Goal: Information Seeking & Learning: Learn about a topic

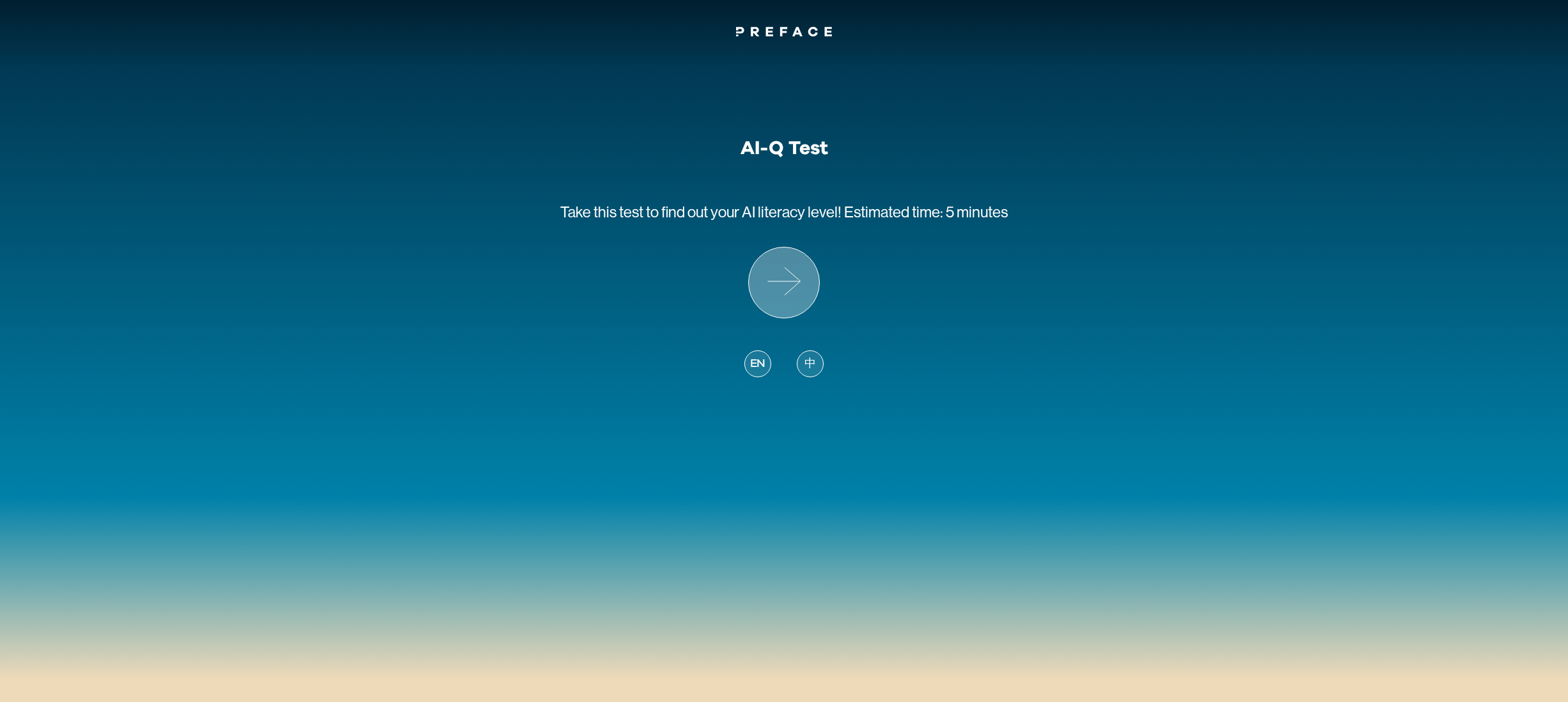
click at [799, 283] on icon at bounding box center [784, 283] width 71 height 71
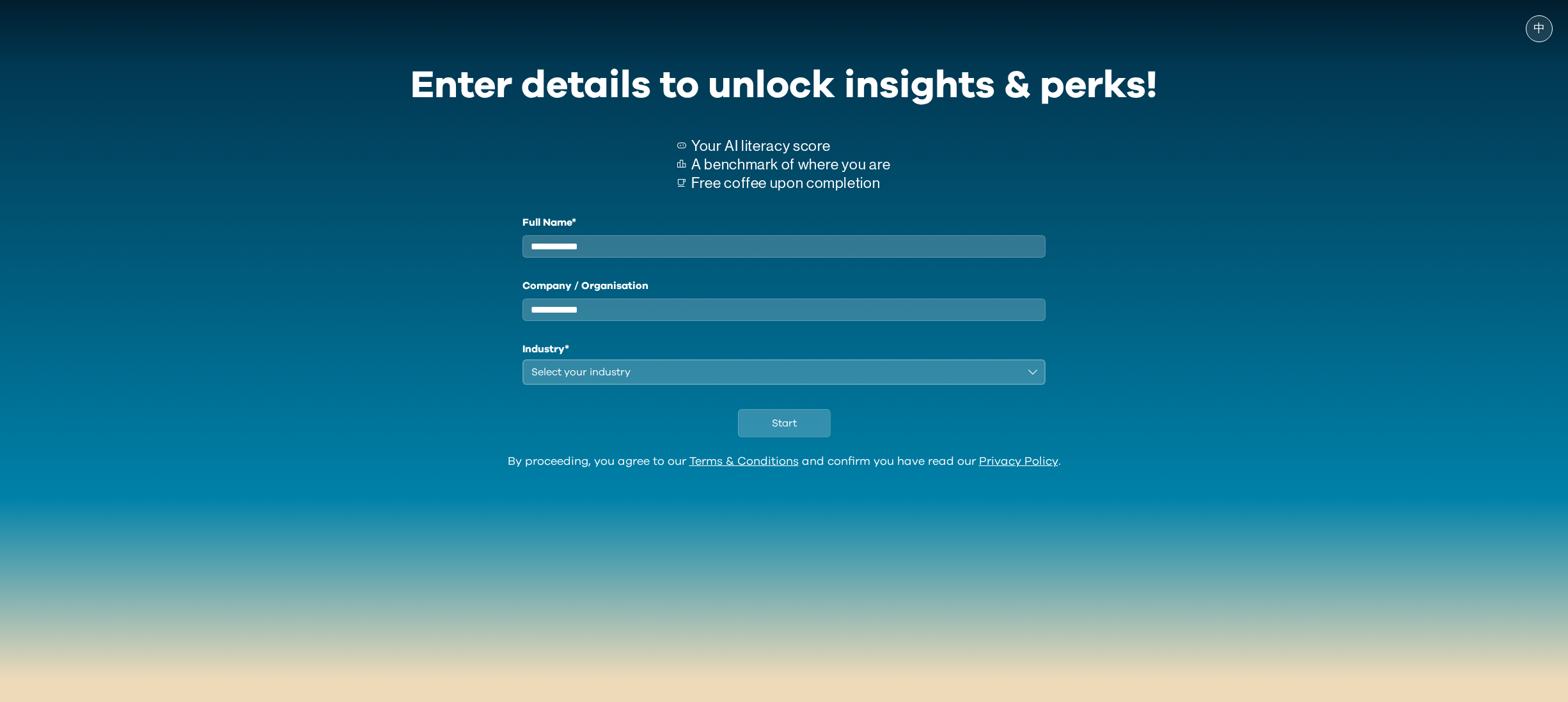
click at [798, 254] on input "Full Name*" at bounding box center [784, 246] width 523 height 22
type input "**"
click at [740, 318] on input "Company / Organisation" at bounding box center [784, 309] width 523 height 22
type input "*"
type input "*******"
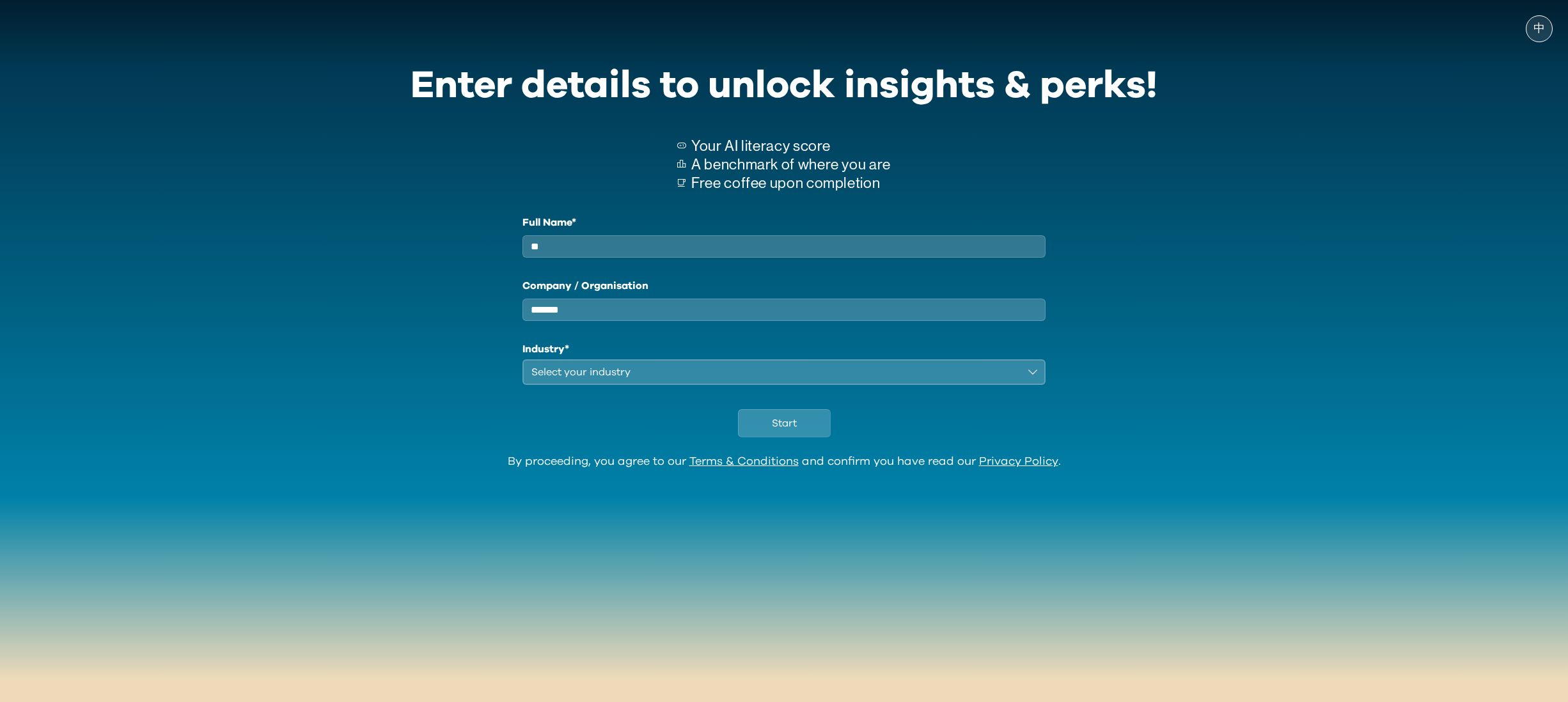
click at [684, 380] on div "Select your industry" at bounding box center [775, 371] width 487 height 15
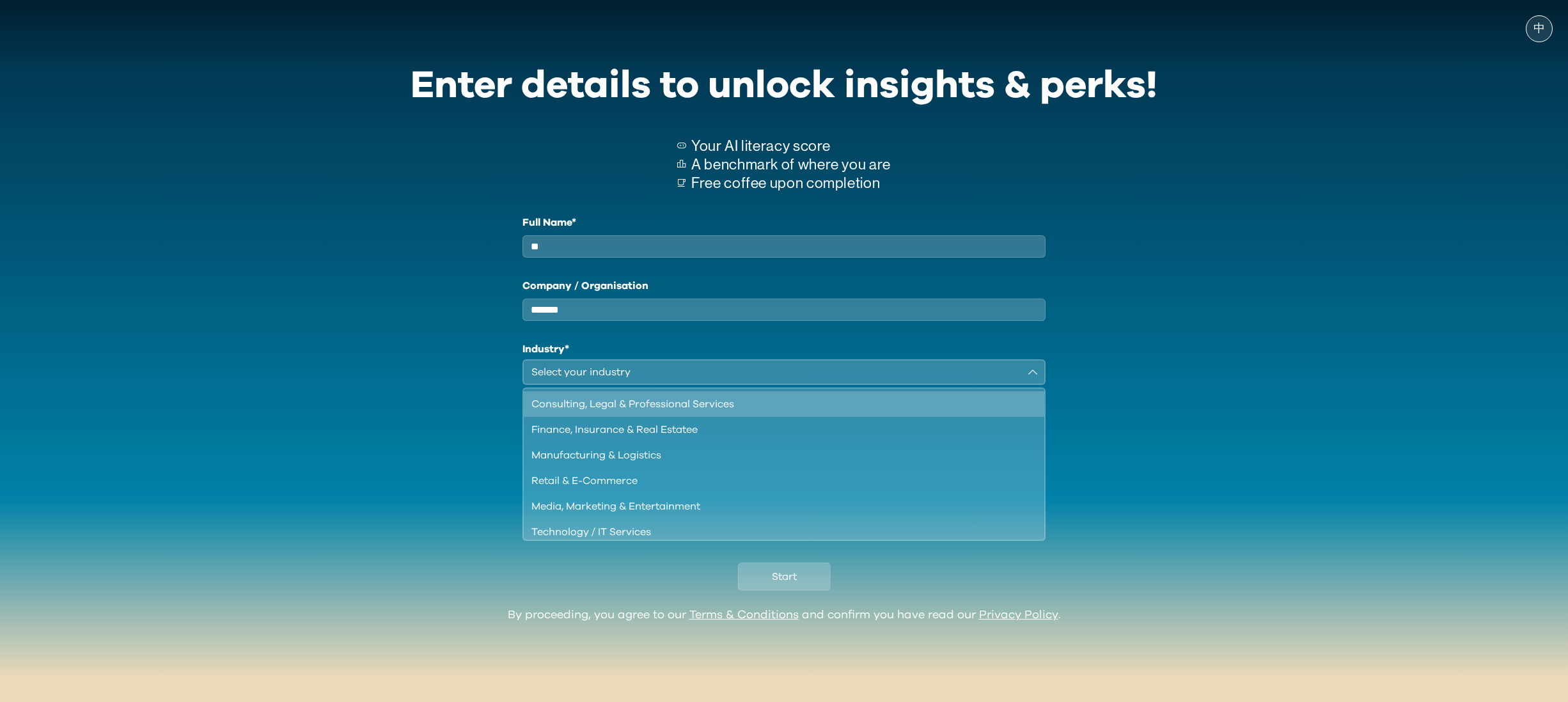
click at [675, 411] on div "Consulting, Legal & Professional Services" at bounding box center [776, 403] width 489 height 15
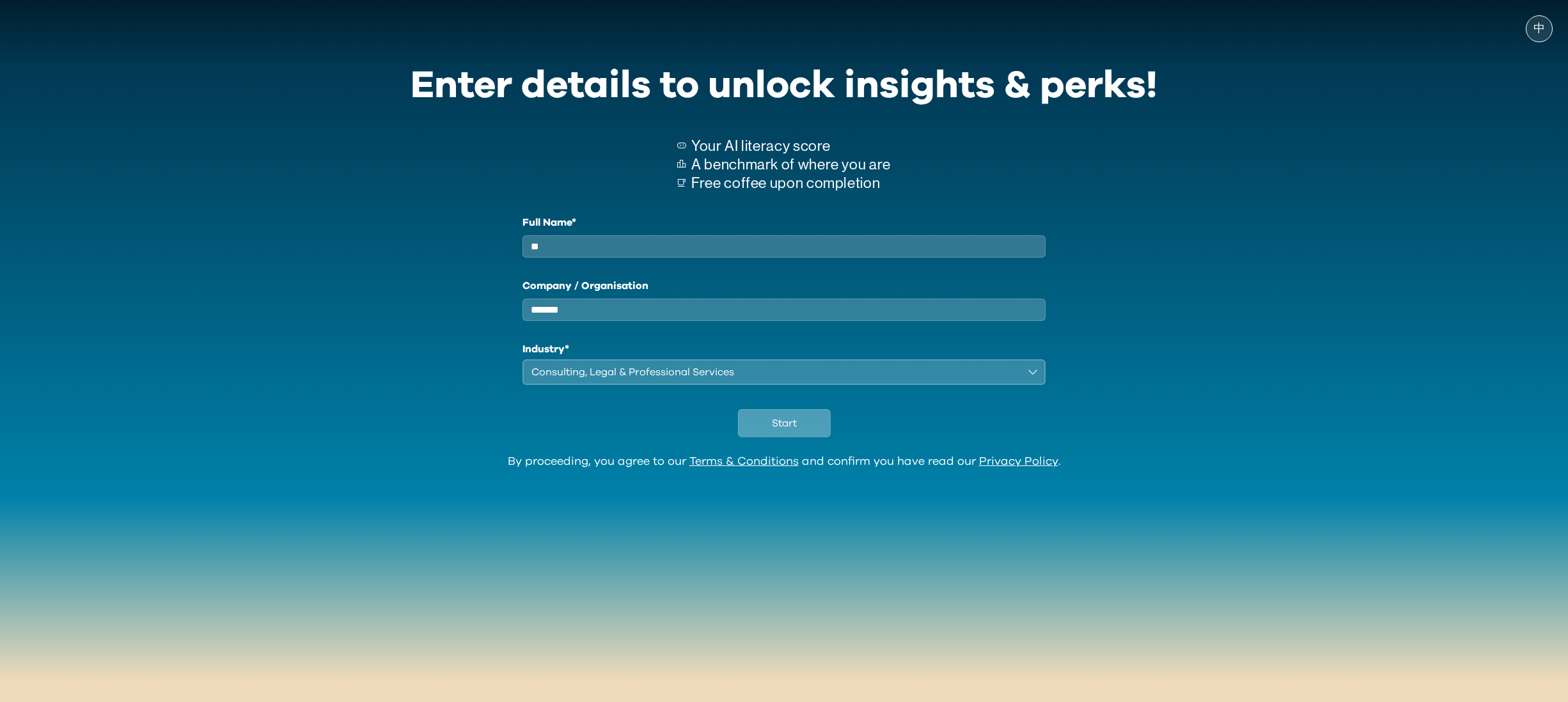
click at [767, 435] on button "Start" at bounding box center [784, 422] width 93 height 28
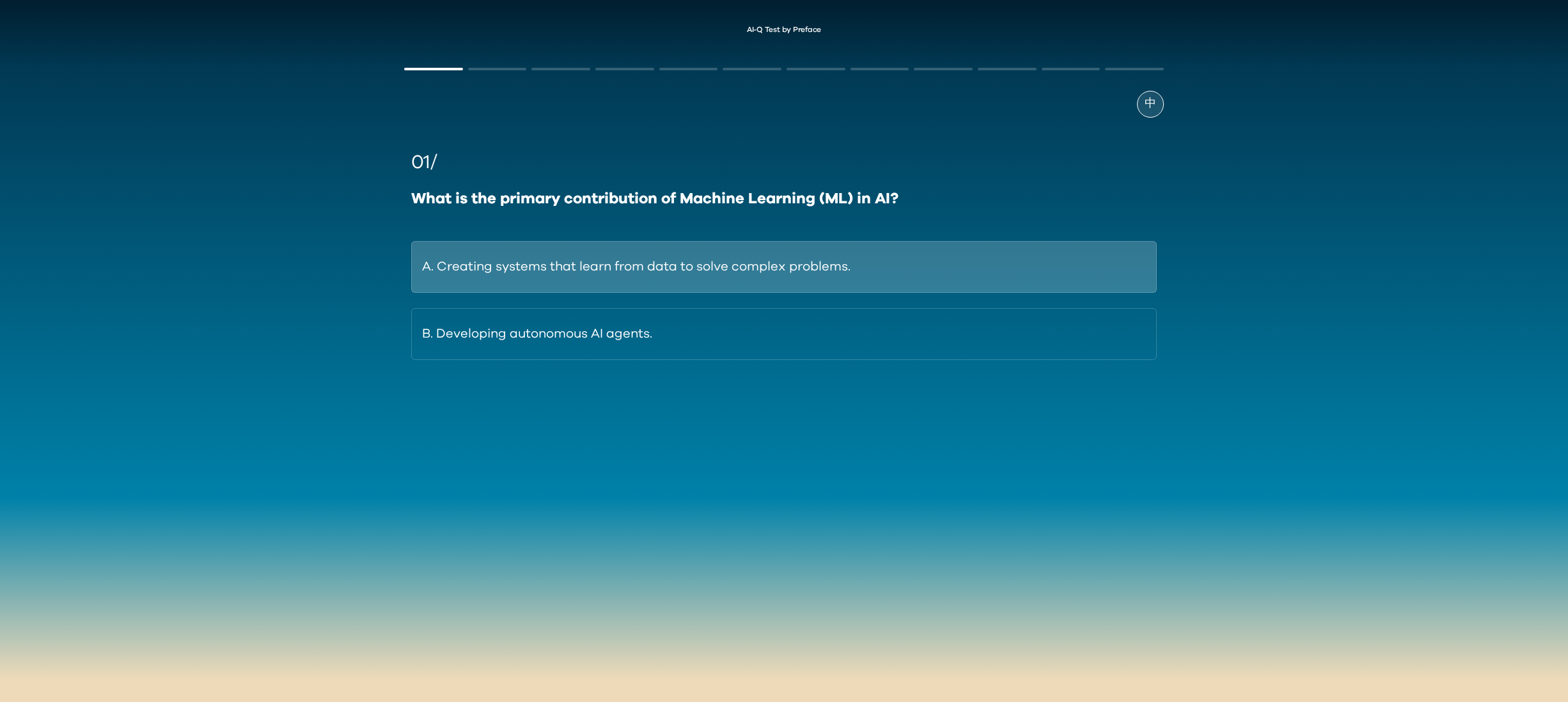
click at [839, 265] on button "A. Creating systems that learn from data to solve complex problems." at bounding box center [784, 266] width 745 height 52
click at [909, 252] on button "A. Generative AI creates content; Agentic AI executes goal-oriented actions." at bounding box center [784, 266] width 745 height 52
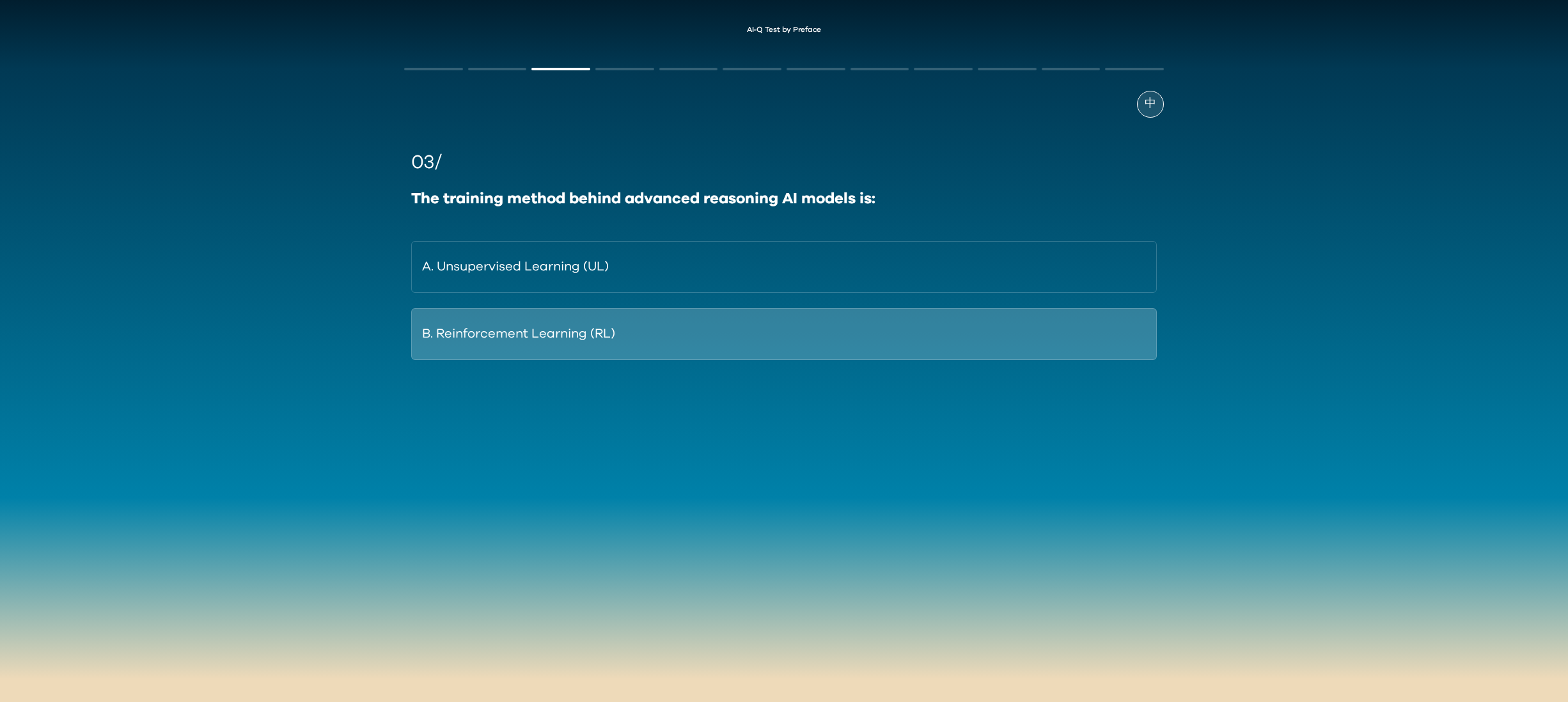
click at [859, 323] on button "B. Reinforcement Learning (RL)" at bounding box center [784, 334] width 745 height 52
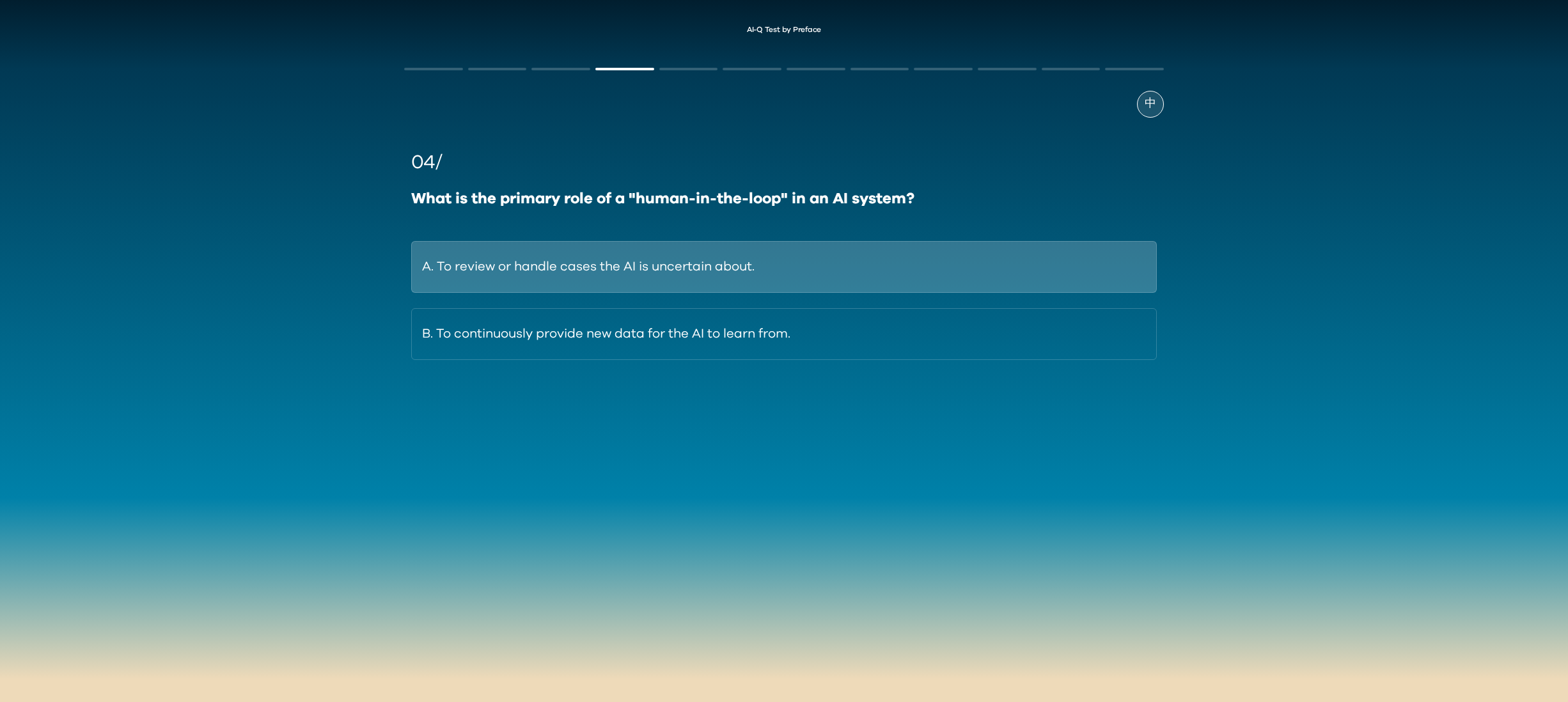
click at [837, 287] on button "A. To review or handle cases the AI is uncertain about." at bounding box center [784, 266] width 745 height 52
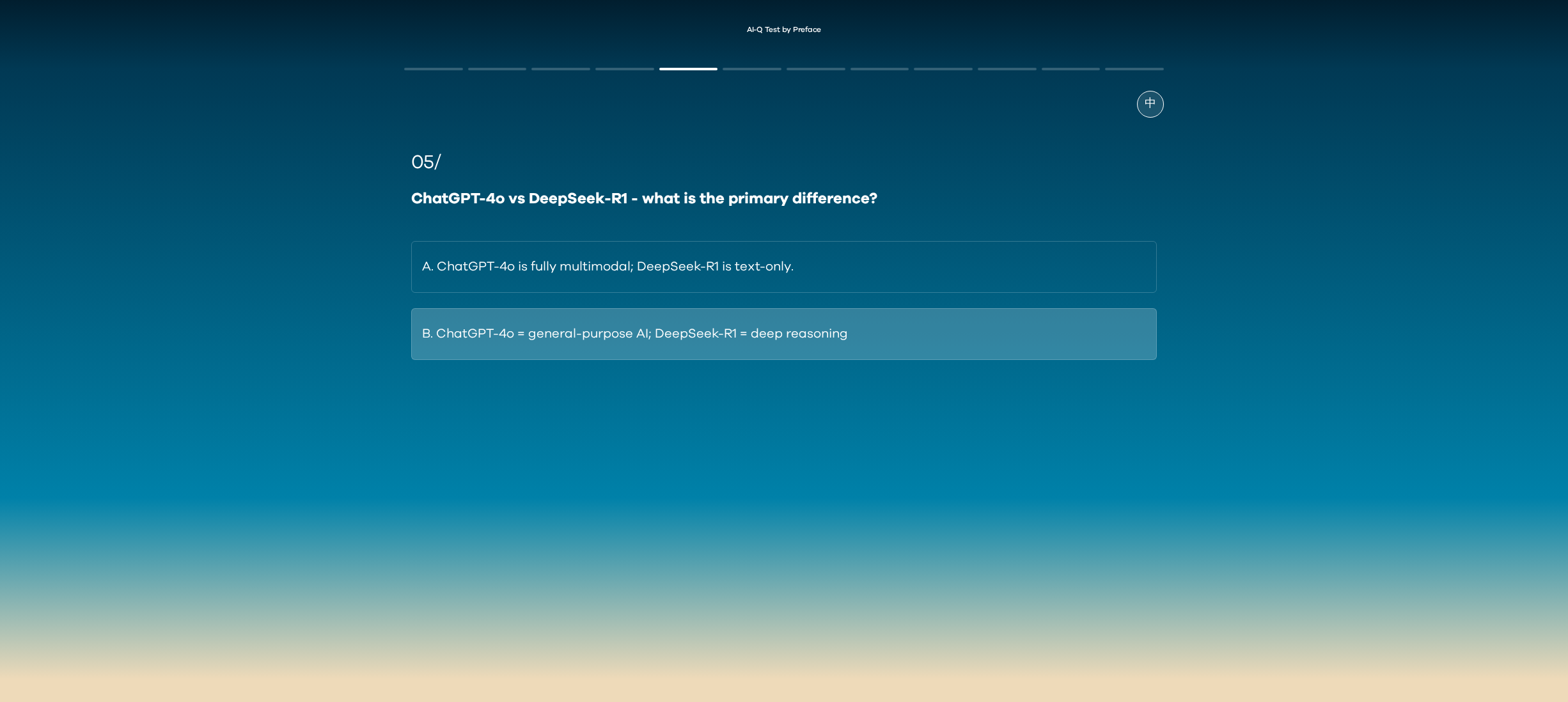
click at [886, 340] on button "B. ChatGPT-4o = general-purpose AI; DeepSeek-R1 = deep reasoning" at bounding box center [784, 334] width 745 height 52
click at [863, 335] on button "B. Its capacity to synthesise a direct answer from multiple sources." at bounding box center [784, 334] width 745 height 52
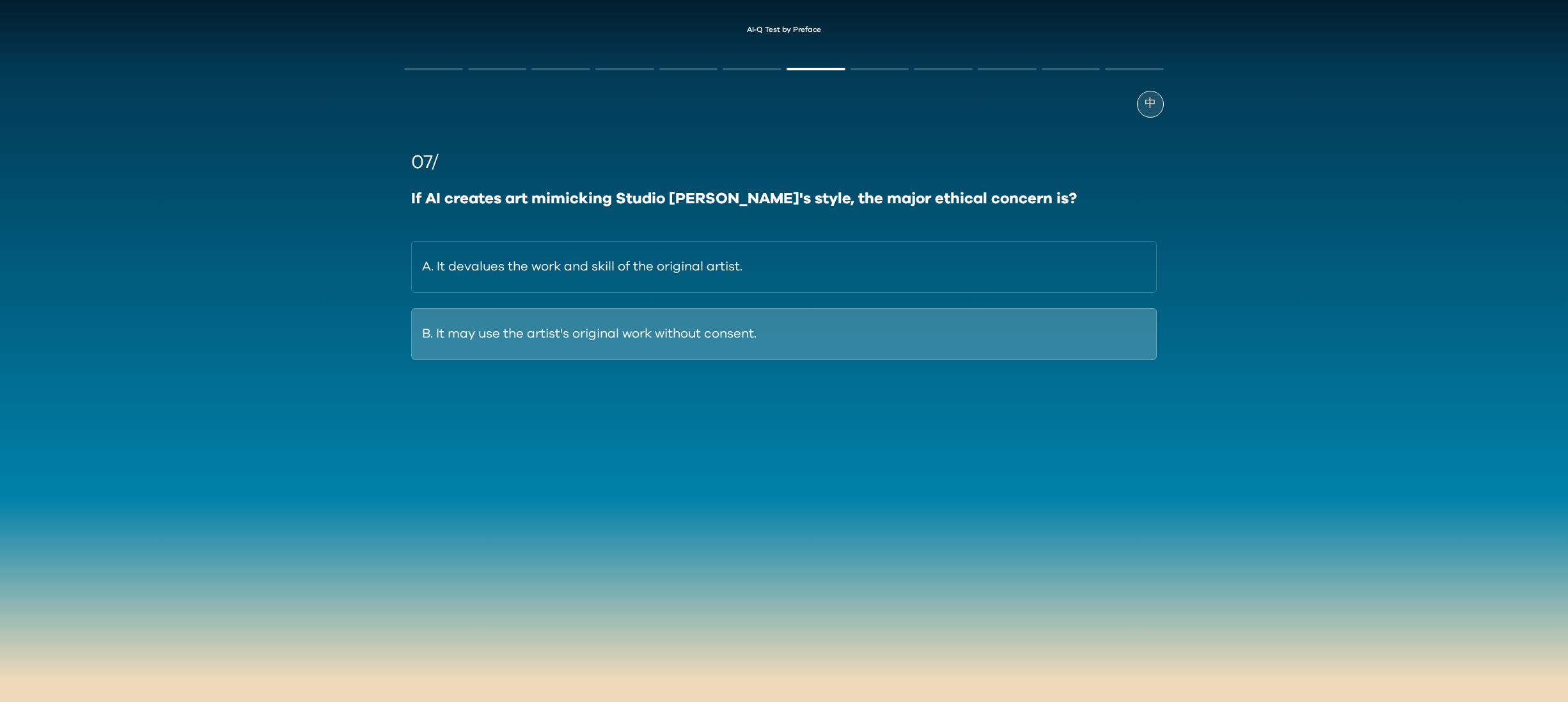
click at [864, 344] on button "B. It may use the artist's original work without consent." at bounding box center [784, 334] width 745 height 52
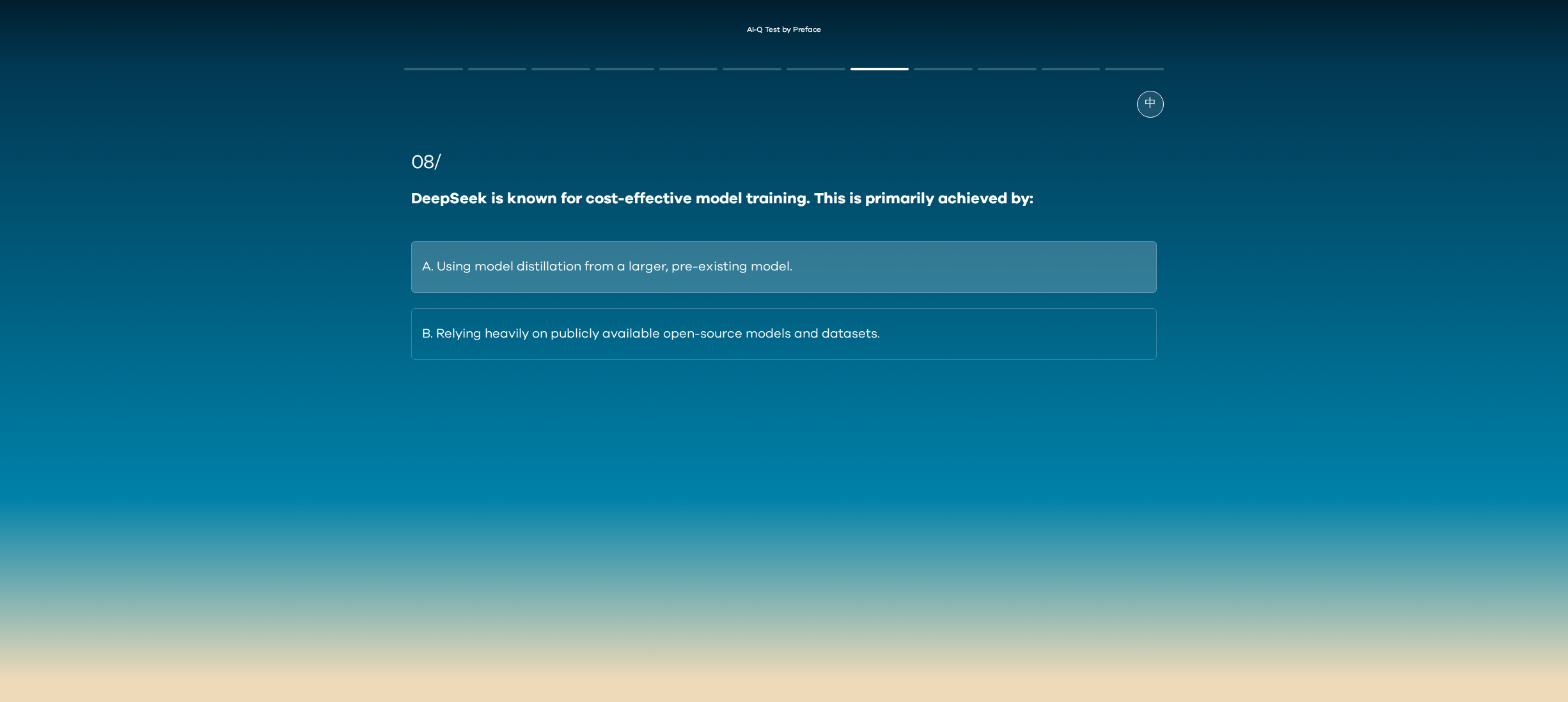
click at [950, 279] on button "A. Using model distillation from a larger, pre-existing model." at bounding box center [784, 266] width 745 height 52
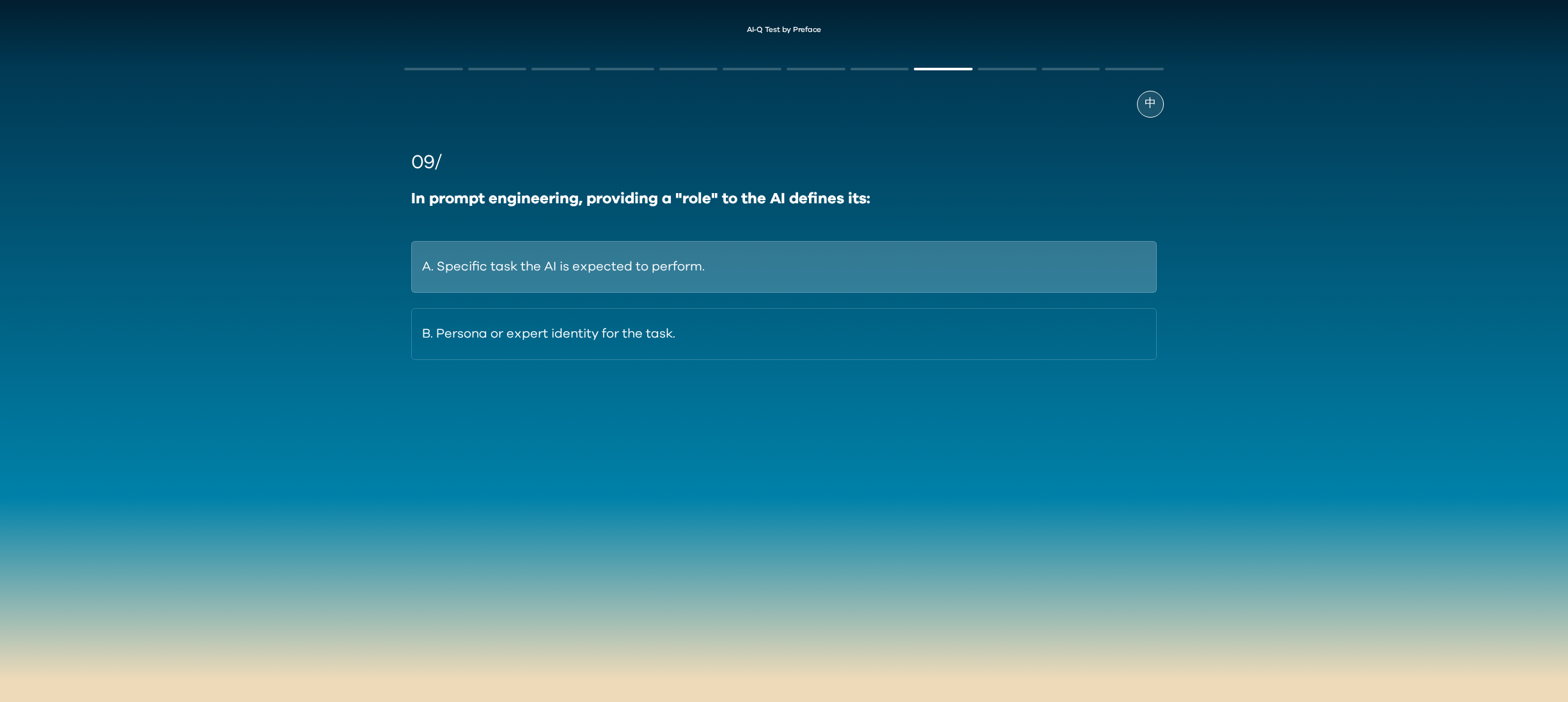
click at [952, 272] on button "A. Specific task the AI is expected to perform." at bounding box center [784, 266] width 745 height 52
click at [966, 267] on button "A. Models predict plausible-sounding text without factual grounding." at bounding box center [784, 266] width 745 height 52
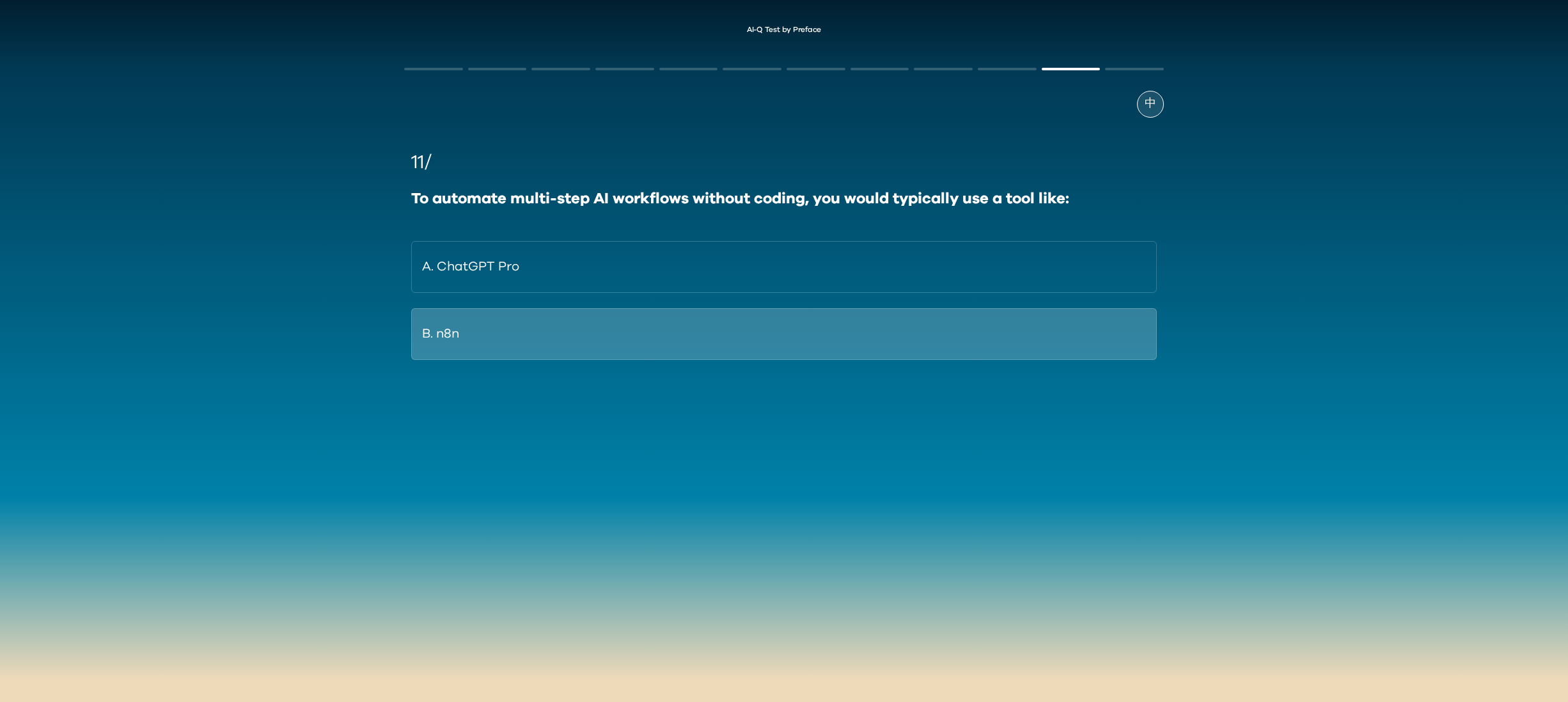
click at [884, 321] on button "B. n8n" at bounding box center [784, 334] width 745 height 52
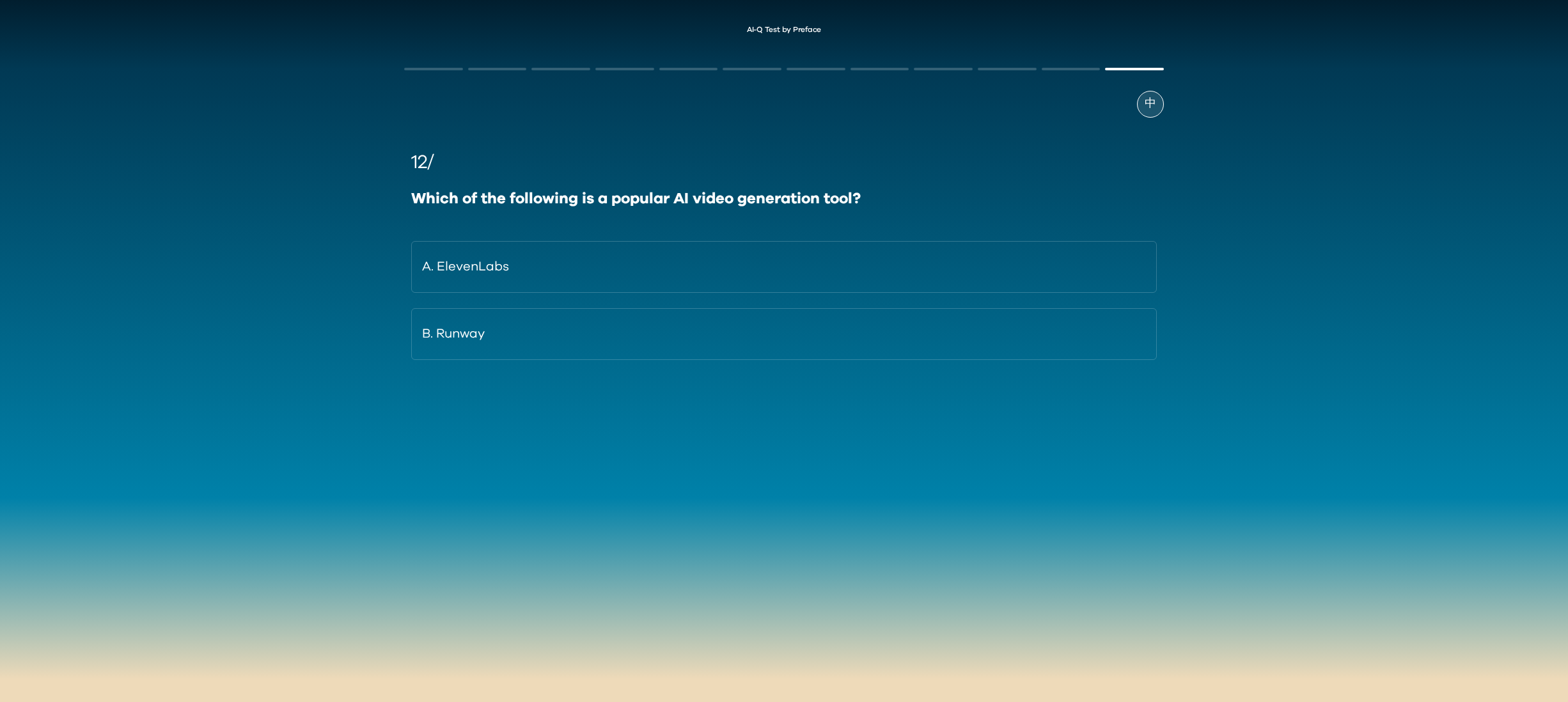
click at [884, 321] on button "B. Runway" at bounding box center [784, 334] width 745 height 52
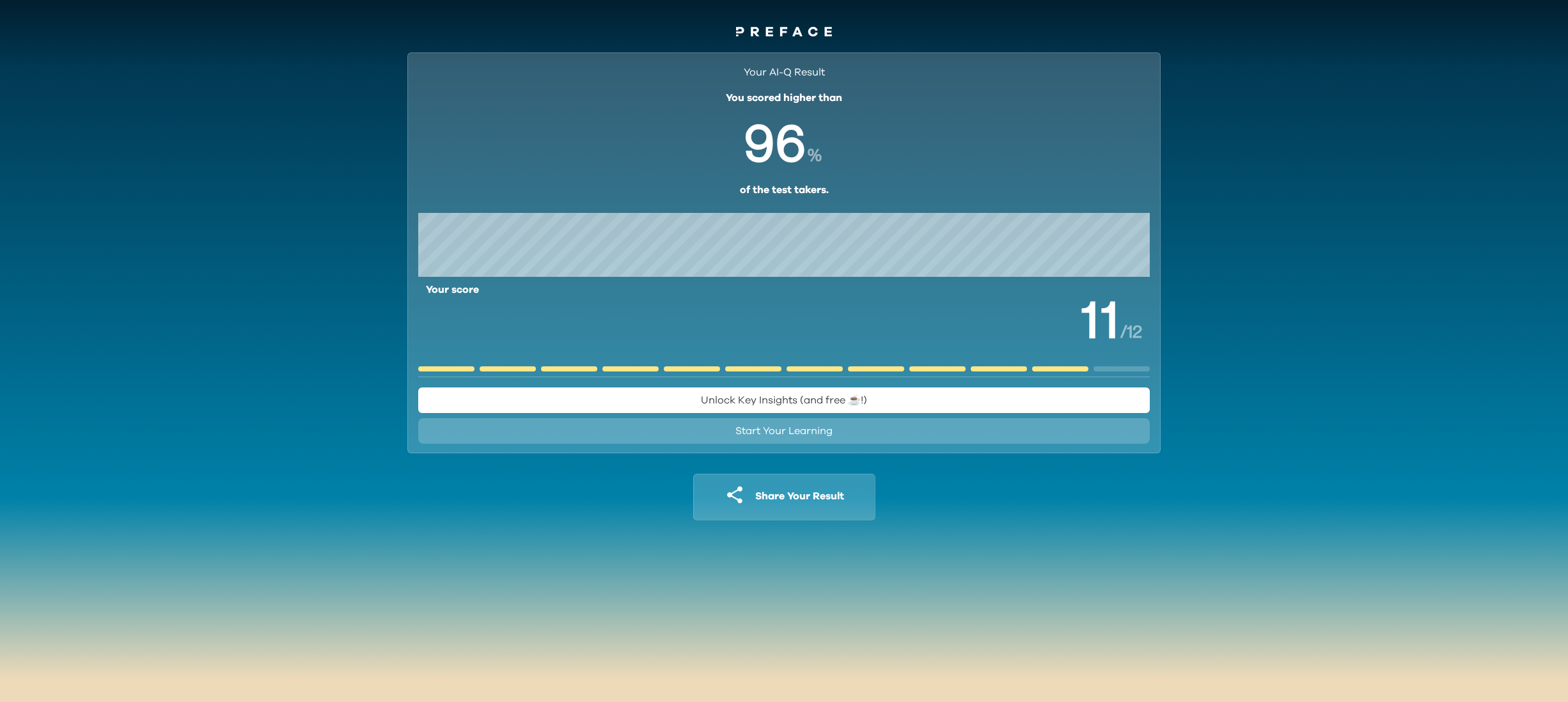
click at [732, 503] on icon "button" at bounding box center [734, 495] width 21 height 21
click at [815, 401] on span "Unlock Key Insights (and free ☕️!)" at bounding box center [784, 400] width 166 height 10
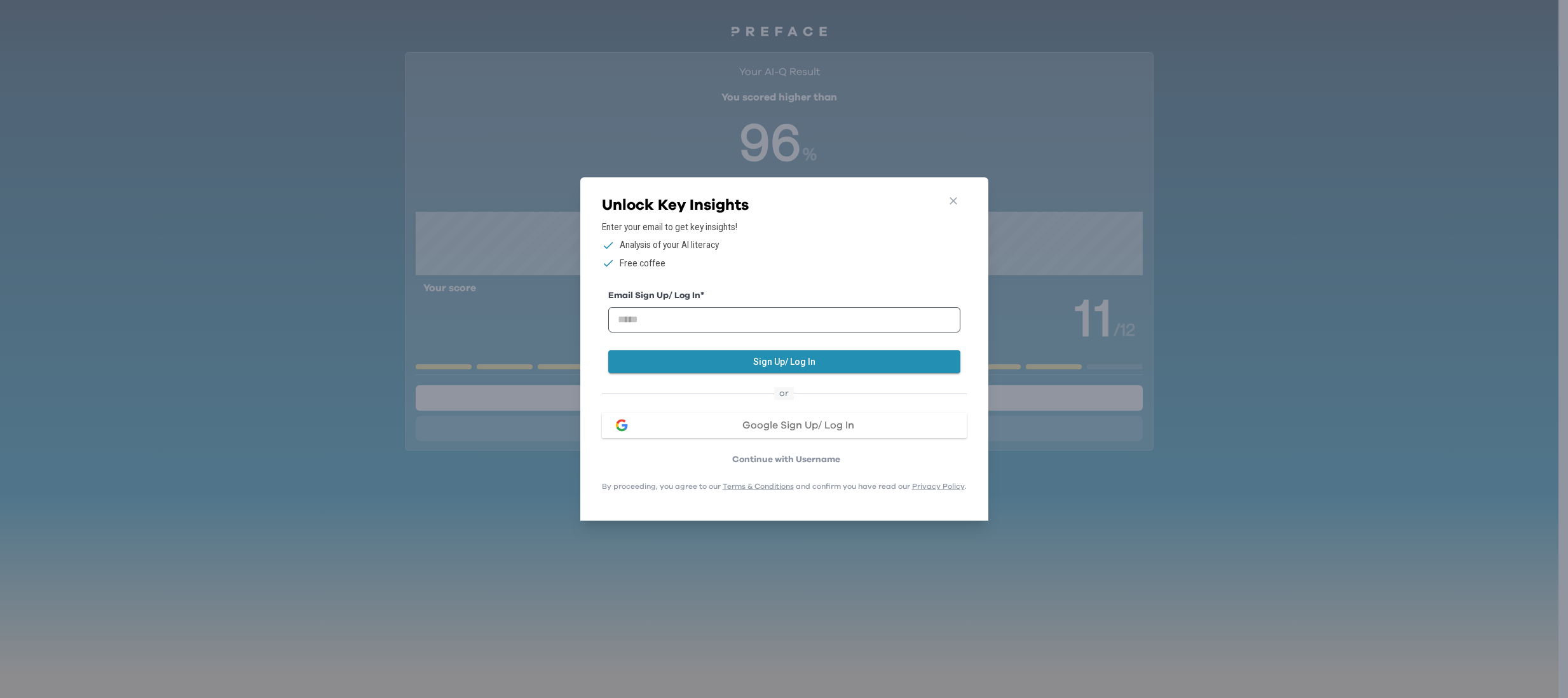
click at [815, 331] on div "Email Sign Up/ Log In *" at bounding box center [784, 316] width 352 height 53
click at [810, 325] on input "email" at bounding box center [784, 319] width 352 height 26
type input "**********"
click at [808, 420] on span "Google Sign Up/ Log In" at bounding box center [799, 424] width 112 height 10
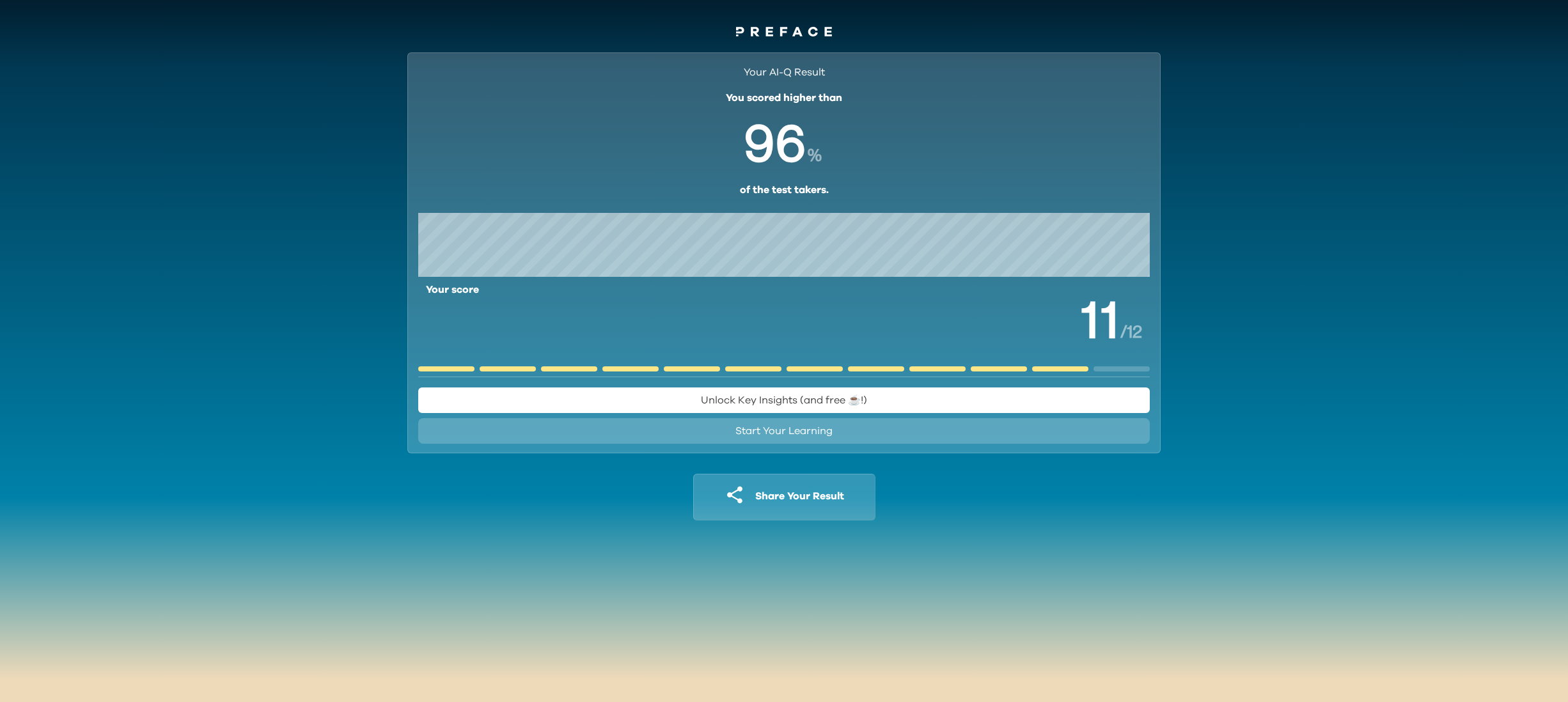
click at [881, 400] on button "Unlock Key Insights (and free ☕️!)" at bounding box center [784, 400] width 732 height 26
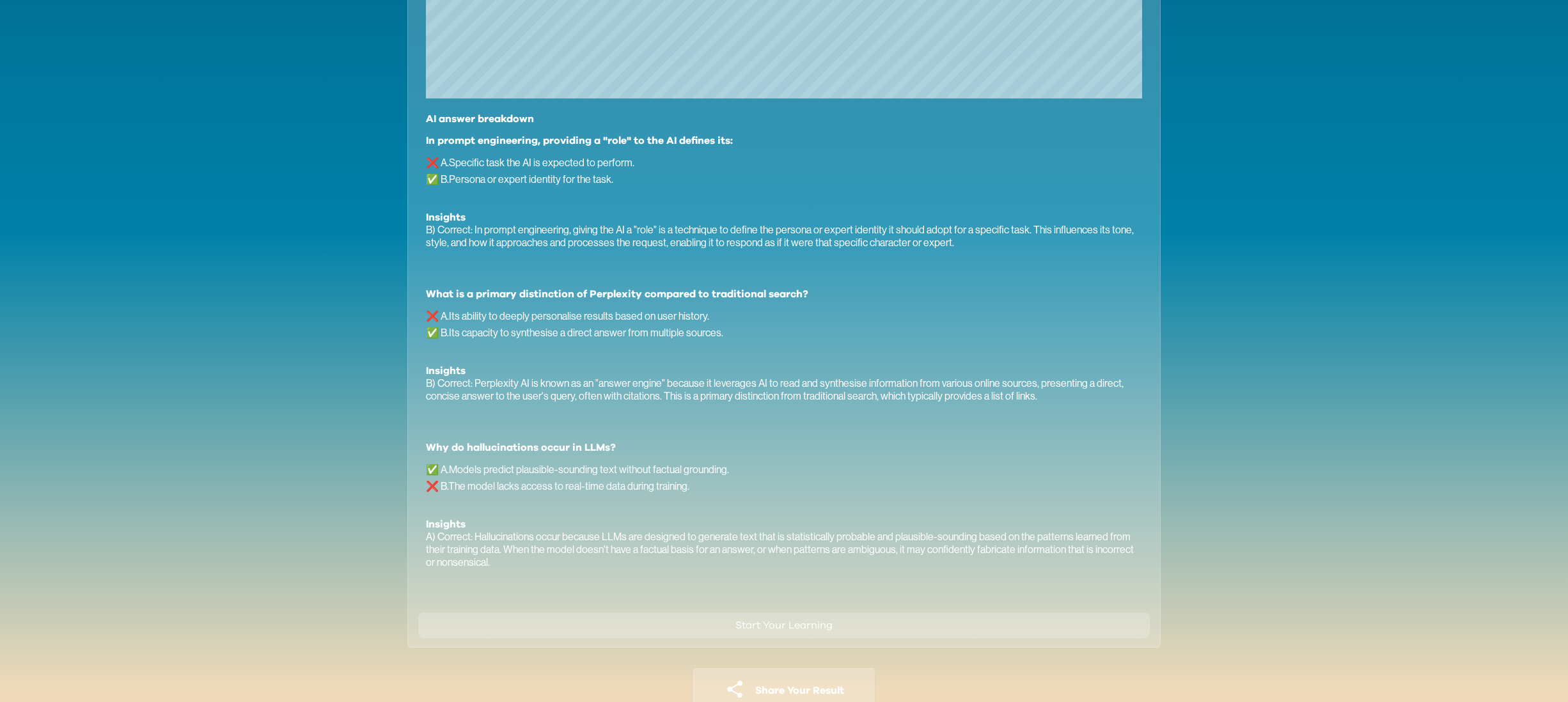
scroll to position [1059, 0]
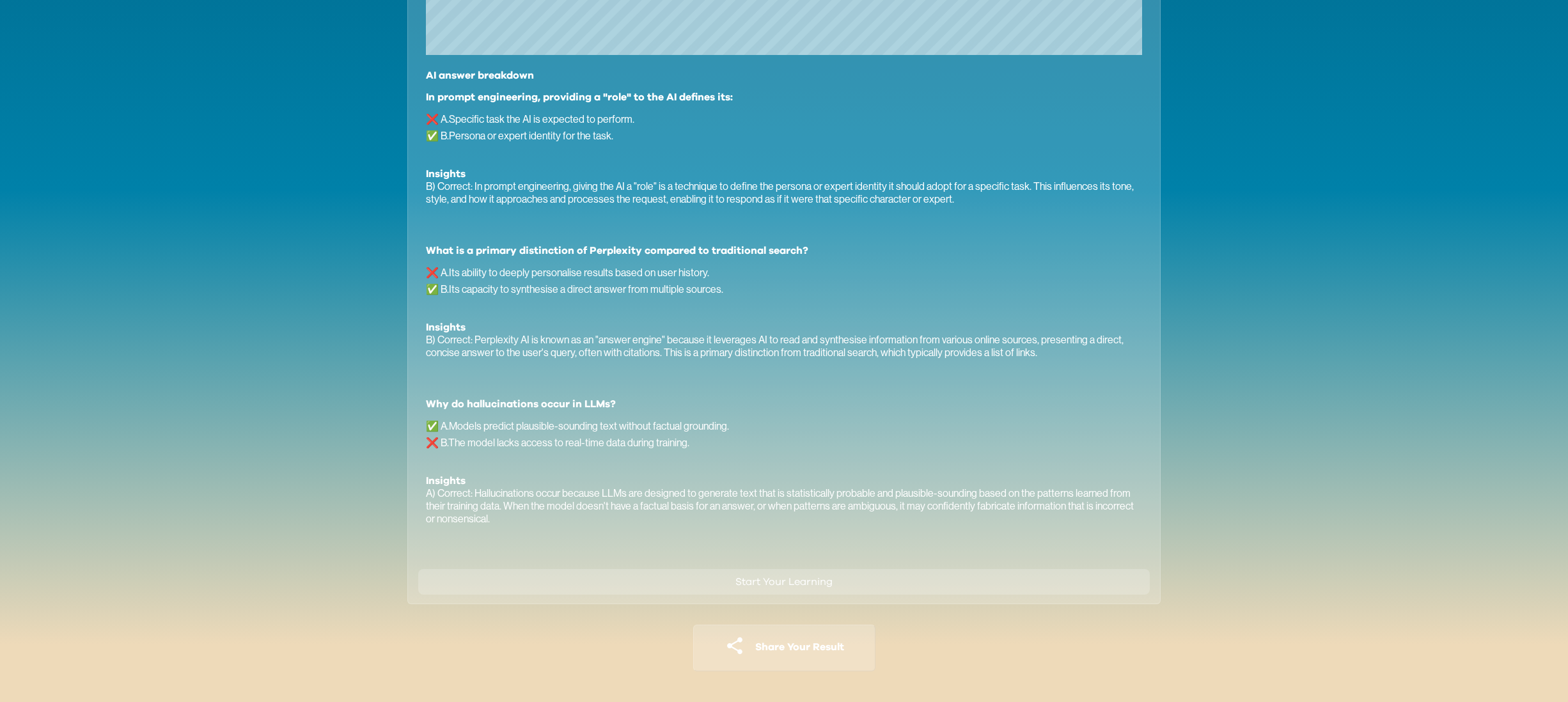
click at [802, 644] on span "Share Your Result" at bounding box center [799, 647] width 89 height 10
click at [801, 584] on span "Start Your Learning" at bounding box center [784, 581] width 97 height 10
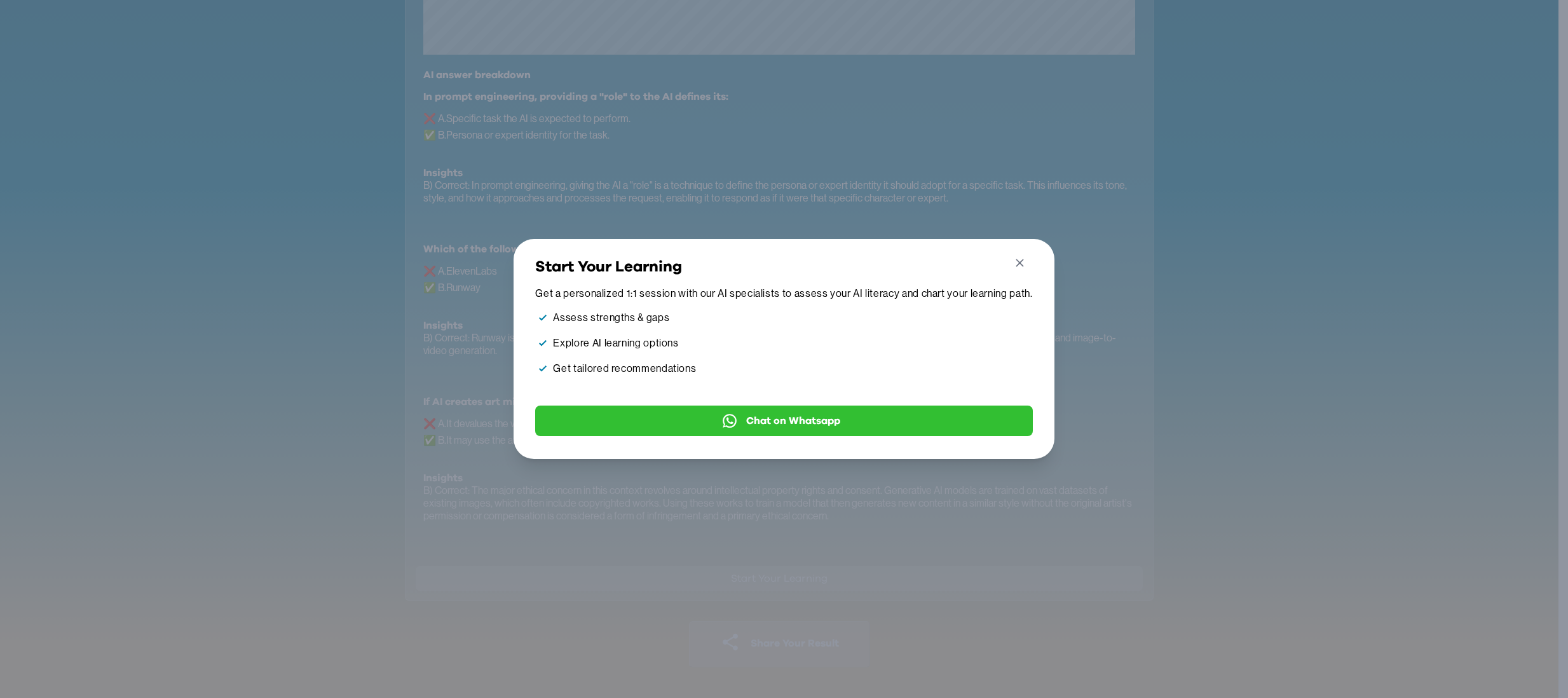
click at [1022, 260] on icon "button" at bounding box center [1019, 262] width 13 height 13
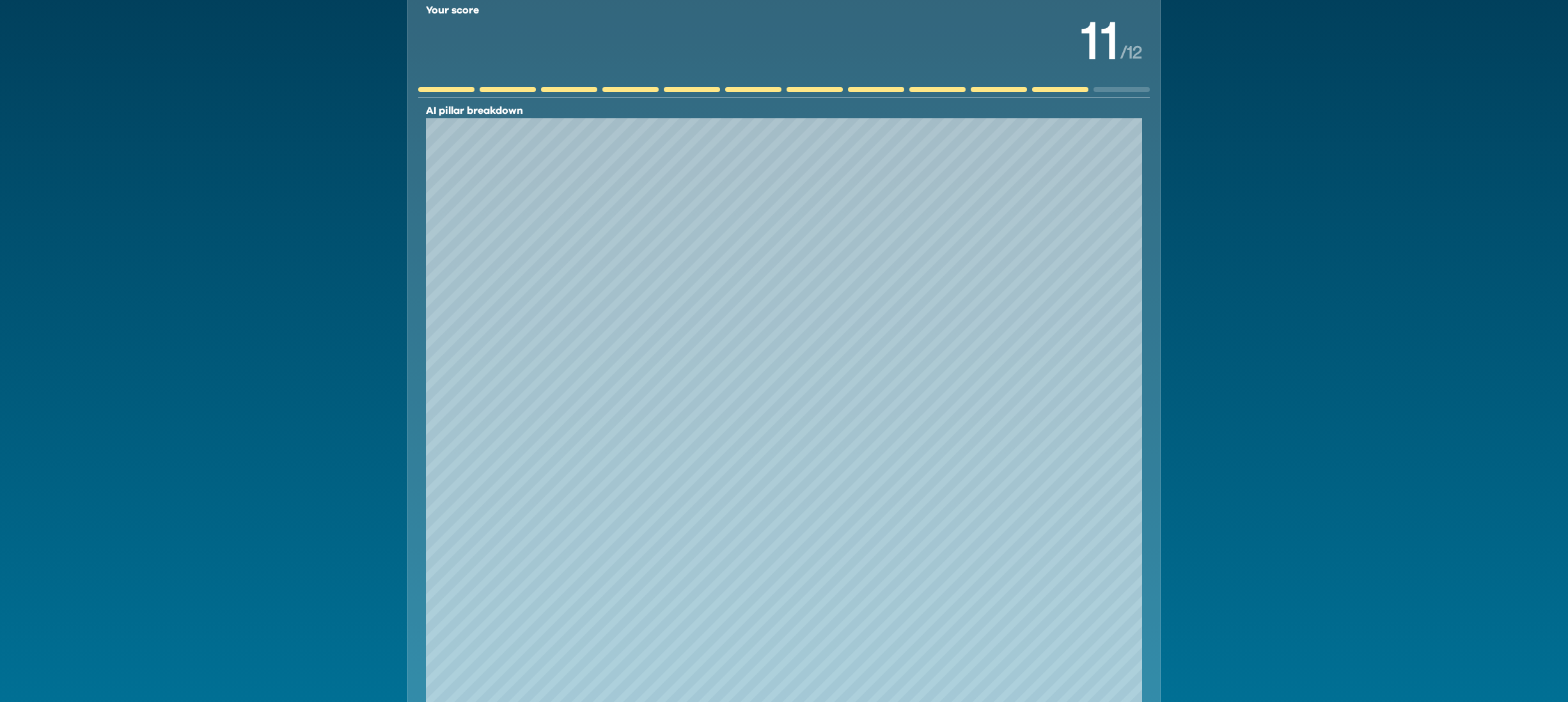
scroll to position [0, 0]
